Goal: Transaction & Acquisition: Book appointment/travel/reservation

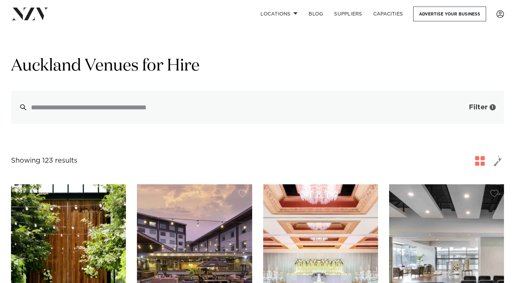
click at [473, 105] on span "Filter" at bounding box center [478, 107] width 19 height 7
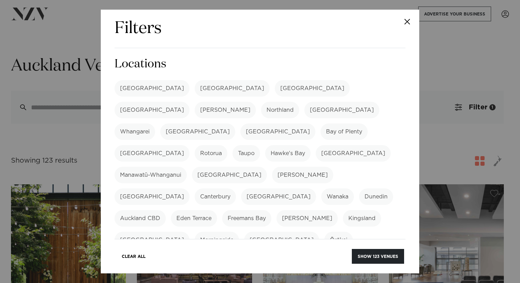
scroll to position [36, 0]
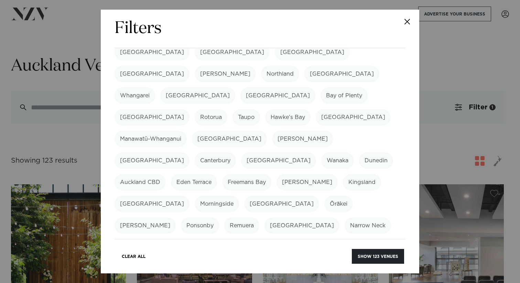
click at [166, 174] on label "Auckland CBD" at bounding box center [140, 182] width 51 height 17
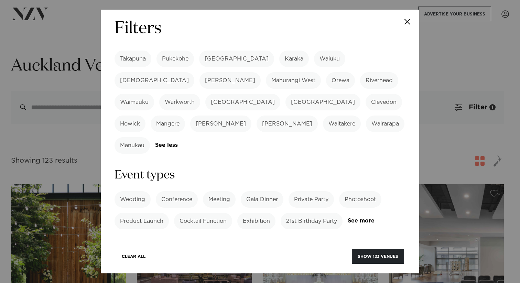
scroll to position [267, 0]
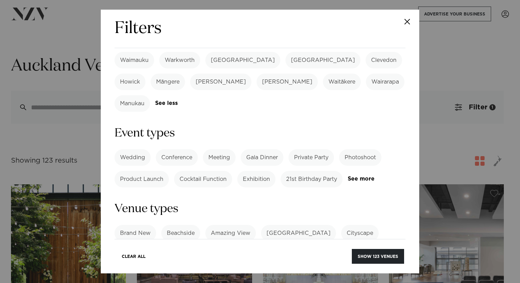
click at [212, 149] on label "Meeting" at bounding box center [219, 157] width 33 height 17
click at [191, 171] on label "Cocktail Function" at bounding box center [203, 179] width 58 height 17
click at [215, 149] on label "Meeting" at bounding box center [219, 157] width 33 height 17
click at [132, 149] on div "Wedding Conference Meeting Gala Dinner Private Party Photoshoot Product Launch …" at bounding box center [260, 168] width 291 height 38
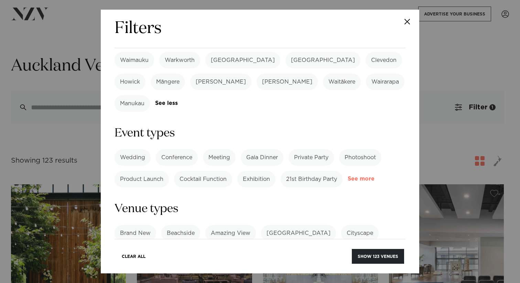
click at [348, 176] on link "See more" at bounding box center [375, 179] width 54 height 6
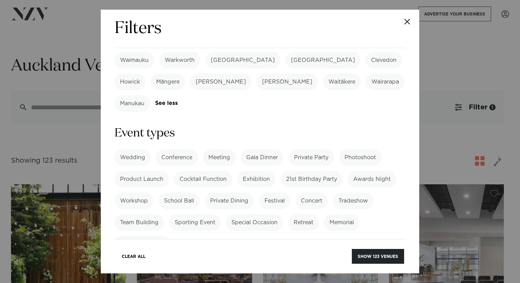
click at [149, 236] on label "Corporate Event" at bounding box center [142, 244] width 55 height 17
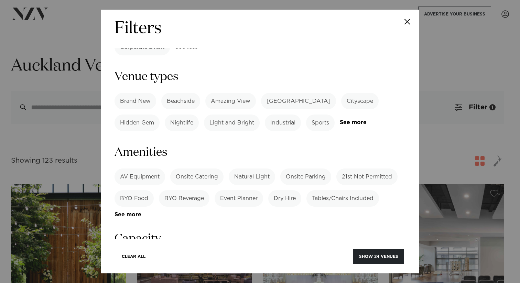
scroll to position [472, 0]
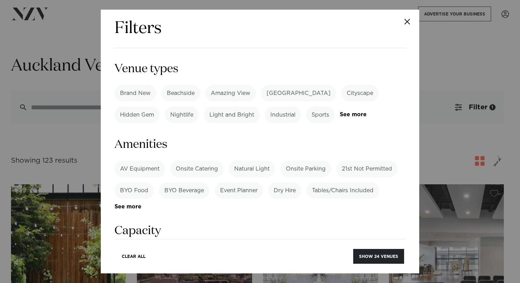
click at [134, 161] on label "AV Equipment" at bounding box center [140, 169] width 51 height 17
click at [130, 204] on link "See more" at bounding box center [142, 207] width 54 height 6
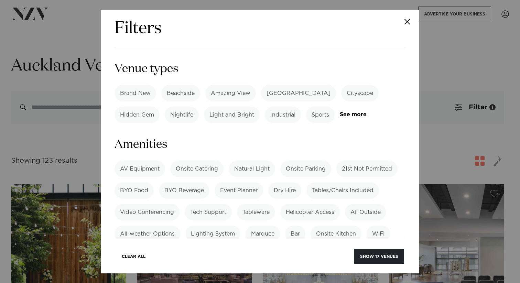
click at [359, 182] on label "Tables/Chairs Included" at bounding box center [342, 190] width 73 height 17
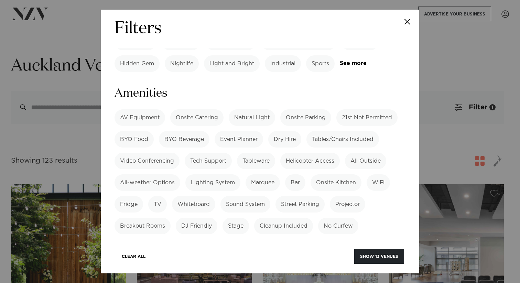
scroll to position [524, 0]
click at [161, 195] on label "TV" at bounding box center [157, 203] width 19 height 17
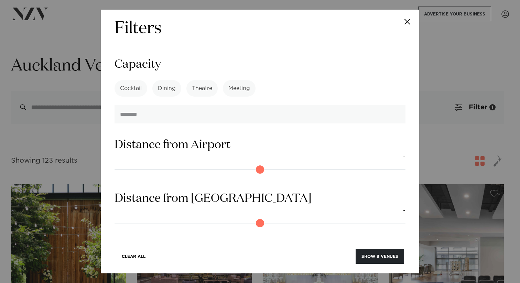
scroll to position [807, 0]
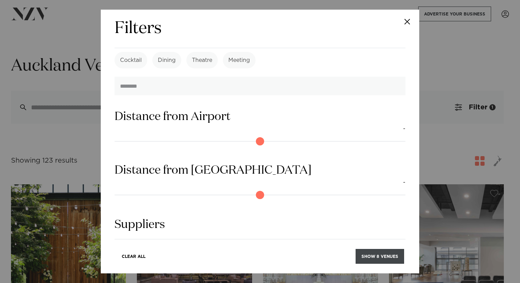
click at [384, 257] on button "Show 8 venues" at bounding box center [380, 256] width 48 height 15
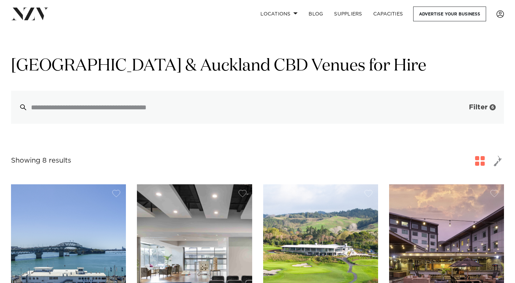
click at [479, 105] on span "Filter" at bounding box center [478, 107] width 19 height 7
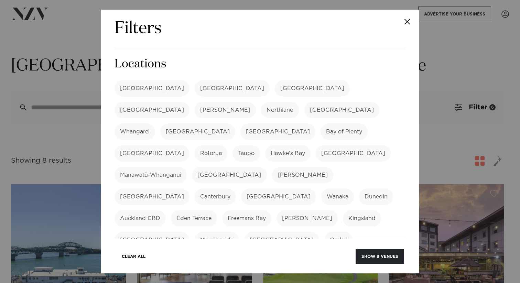
click at [133, 90] on label "[GEOGRAPHIC_DATA]" at bounding box center [152, 88] width 75 height 17
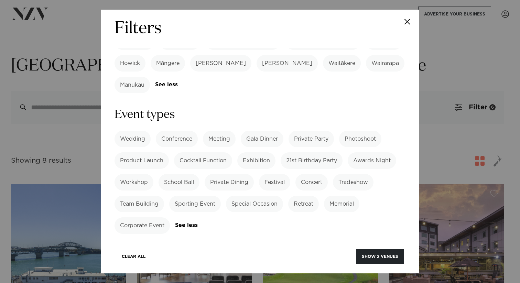
scroll to position [276, 0]
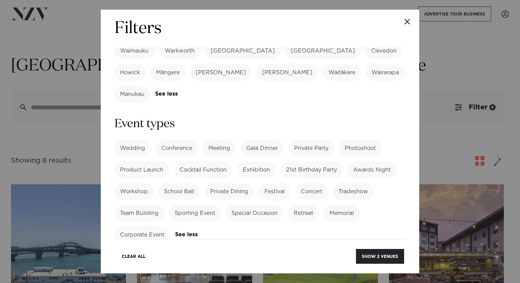
click at [143, 227] on label "Corporate Event" at bounding box center [142, 235] width 55 height 17
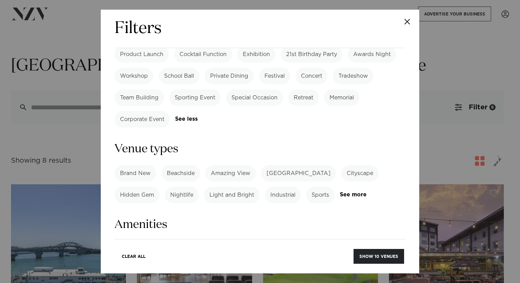
scroll to position [440, 0]
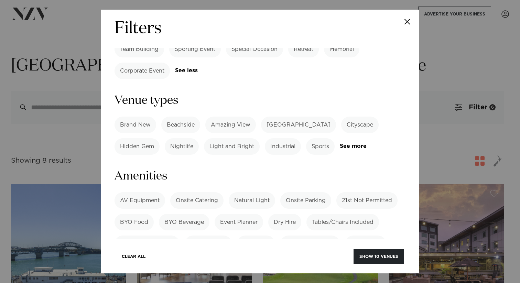
click at [134, 192] on label "AV Equipment" at bounding box center [140, 200] width 51 height 17
click at [324, 214] on label "Tables/Chairs Included" at bounding box center [342, 222] width 73 height 17
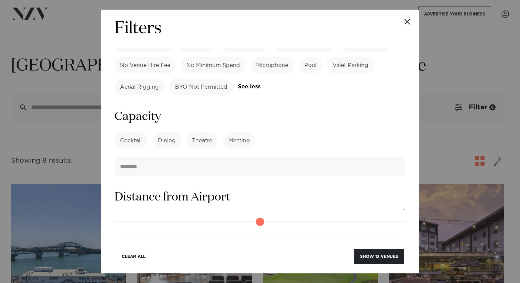
scroll to position [726, 0]
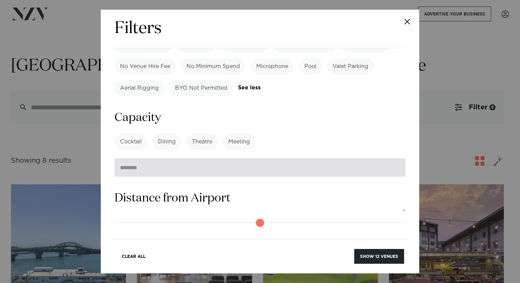
click at [192, 158] on input "number" at bounding box center [260, 167] width 291 height 19
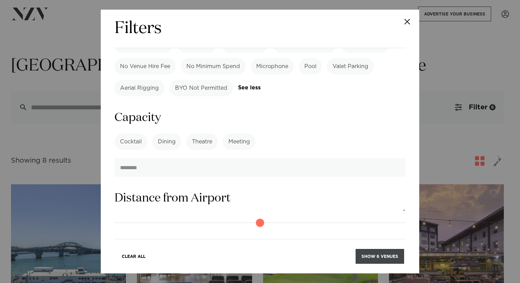
type input "**"
click at [389, 255] on button "Show 6 venues" at bounding box center [380, 256] width 48 height 15
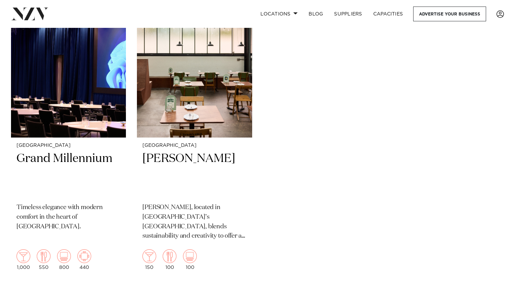
scroll to position [505, 0]
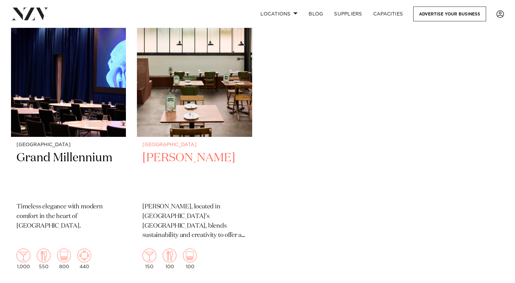
click at [181, 157] on h2 "[PERSON_NAME]" at bounding box center [194, 173] width 104 height 46
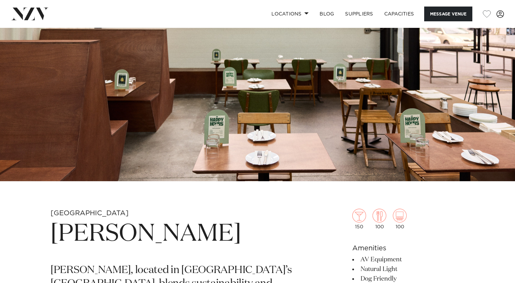
scroll to position [86, 0]
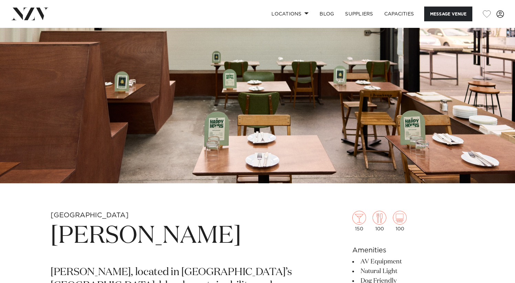
drag, startPoint x: 195, startPoint y: 252, endPoint x: 31, endPoint y: 241, distance: 164.1
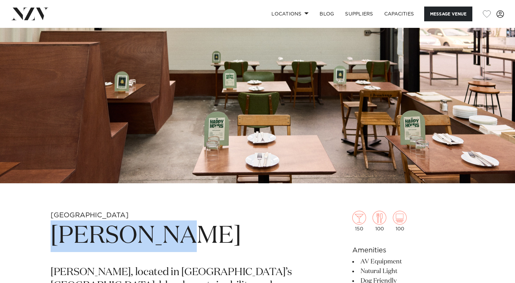
drag, startPoint x: 51, startPoint y: 237, endPoint x: 216, endPoint y: 237, distance: 165.1
click at [217, 237] on h1 "[PERSON_NAME]" at bounding box center [177, 236] width 253 height 32
copy h1 "[PERSON_NAME]"
